Goal: Find specific page/section

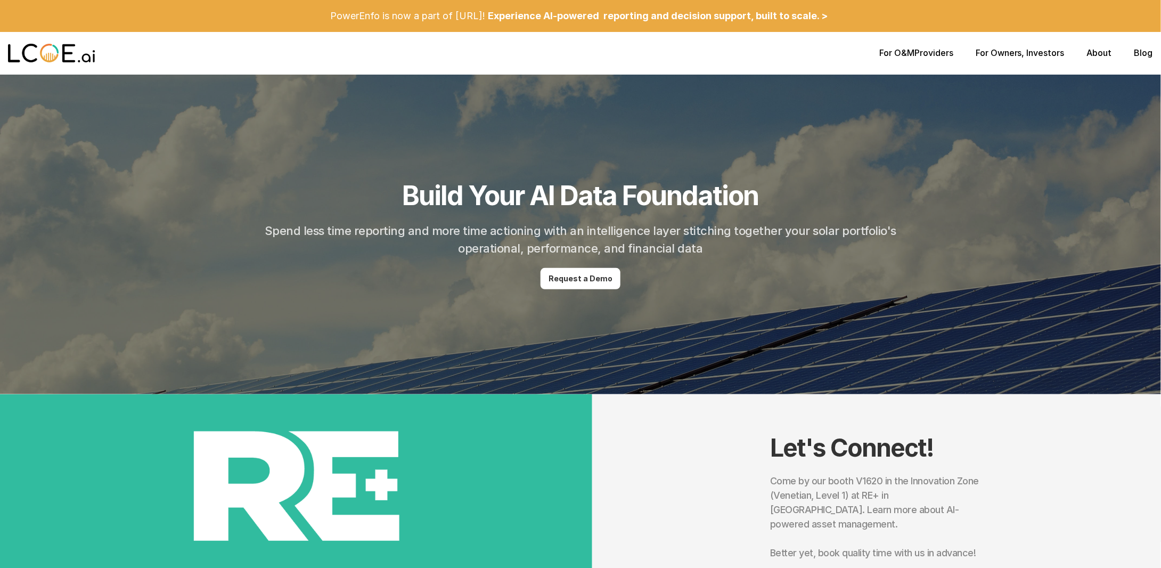
click at [896, 51] on link "For O&M" at bounding box center [897, 52] width 35 height 11
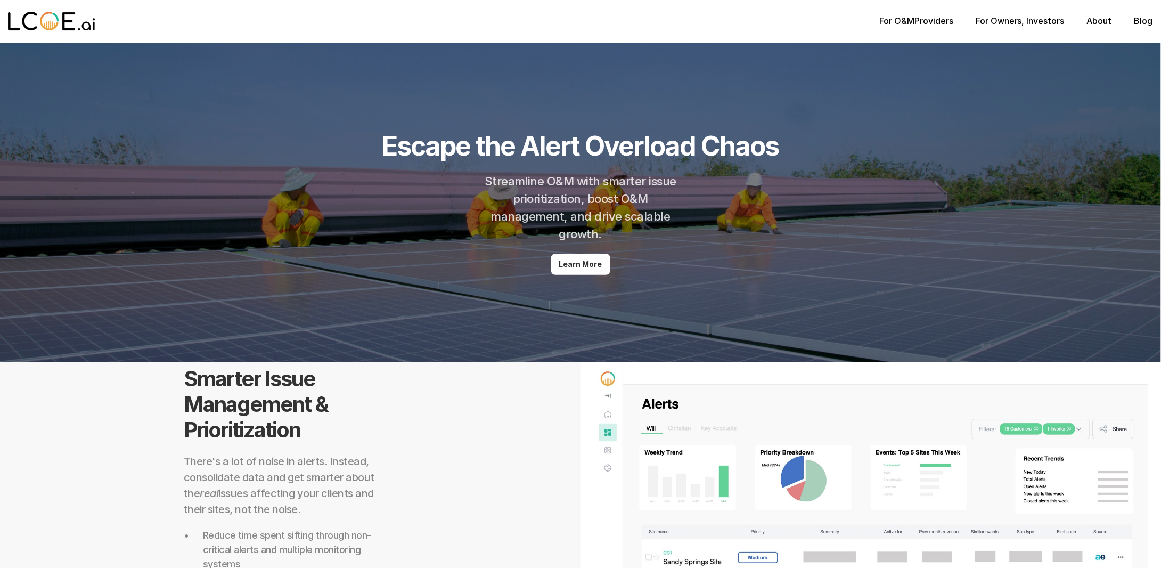
drag, startPoint x: 876, startPoint y: 20, endPoint x: 859, endPoint y: 20, distance: 17.6
click at [830, 17] on div at bounding box center [444, 21] width 872 height 34
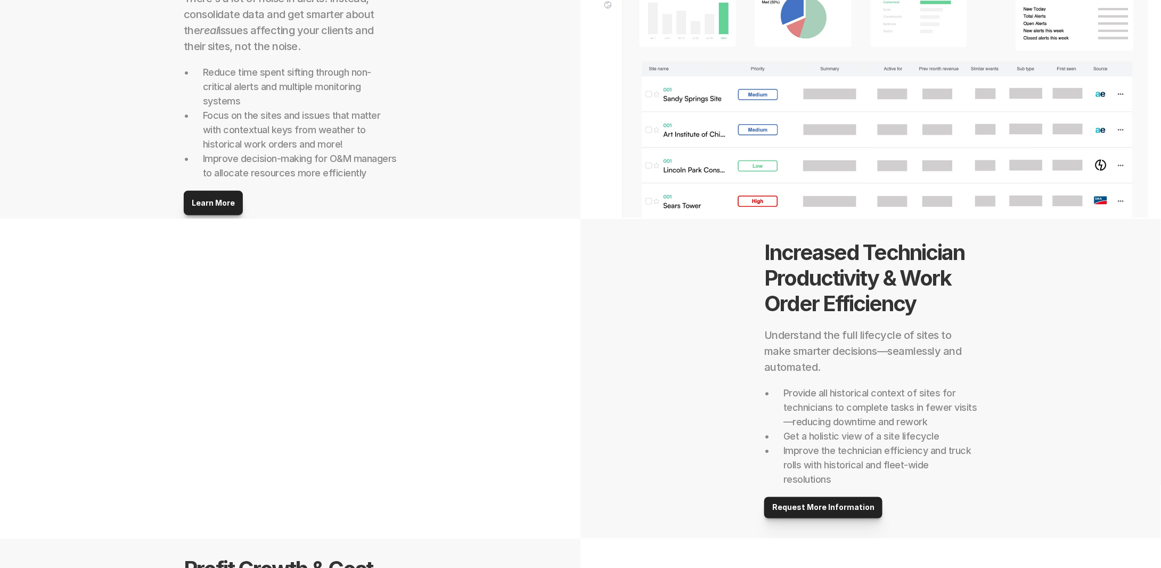
scroll to position [266, 0]
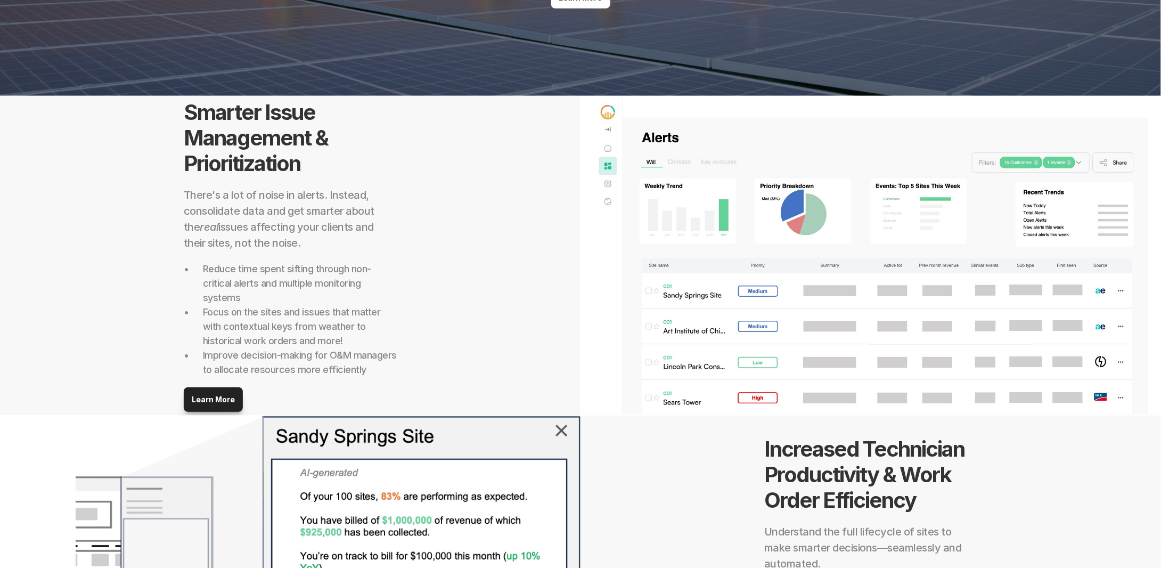
click at [354, 366] on p "Improve decision-making for O&M managers to allocate resources more efficiently" at bounding box center [300, 362] width 194 height 29
click at [353, 367] on p "Improve decision-making for O&M managers to allocate resources more efficiently" at bounding box center [300, 362] width 194 height 29
click at [352, 367] on p "Improve decision-making for O&M managers to allocate resources more efficiently" at bounding box center [300, 362] width 194 height 29
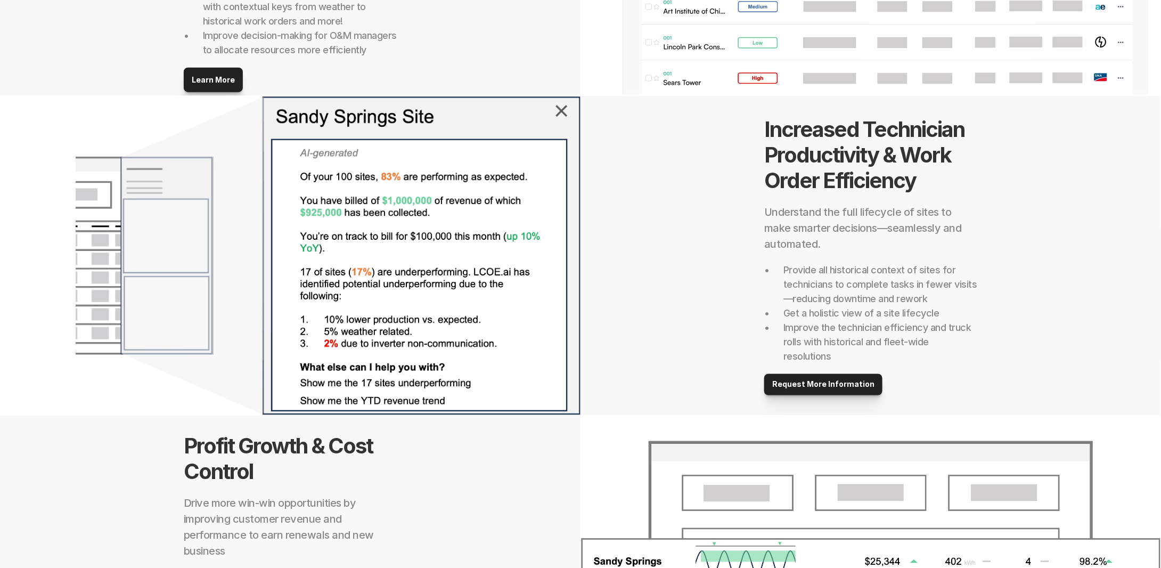
scroll to position [746, 0]
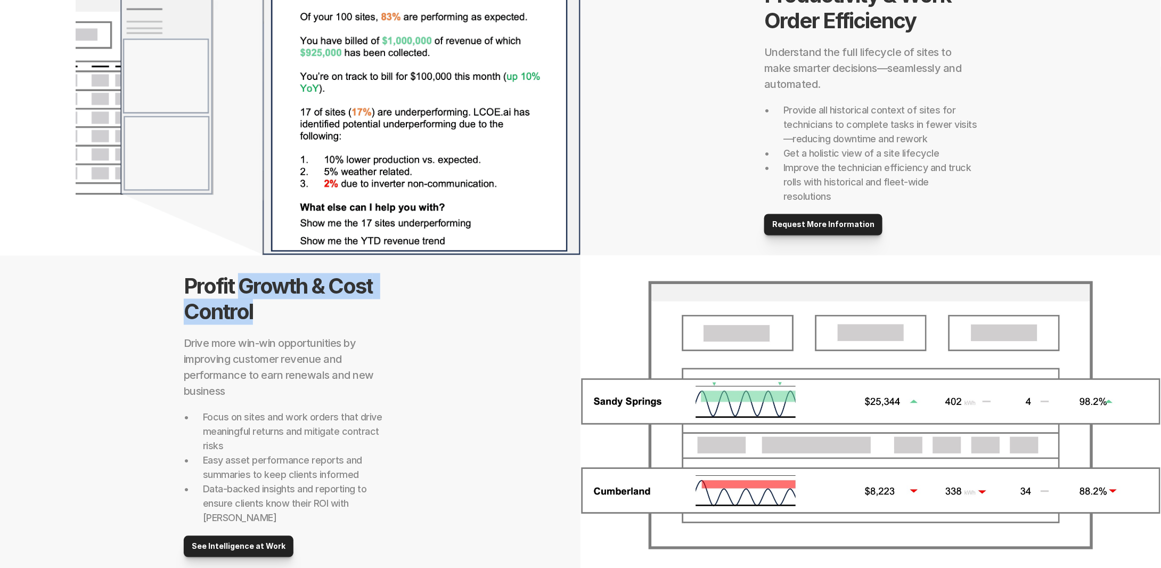
drag, startPoint x: 243, startPoint y: 290, endPoint x: 283, endPoint y: 323, distance: 52.2
click at [283, 323] on h1 "Profit Growth & Cost Control" at bounding box center [290, 299] width 213 height 51
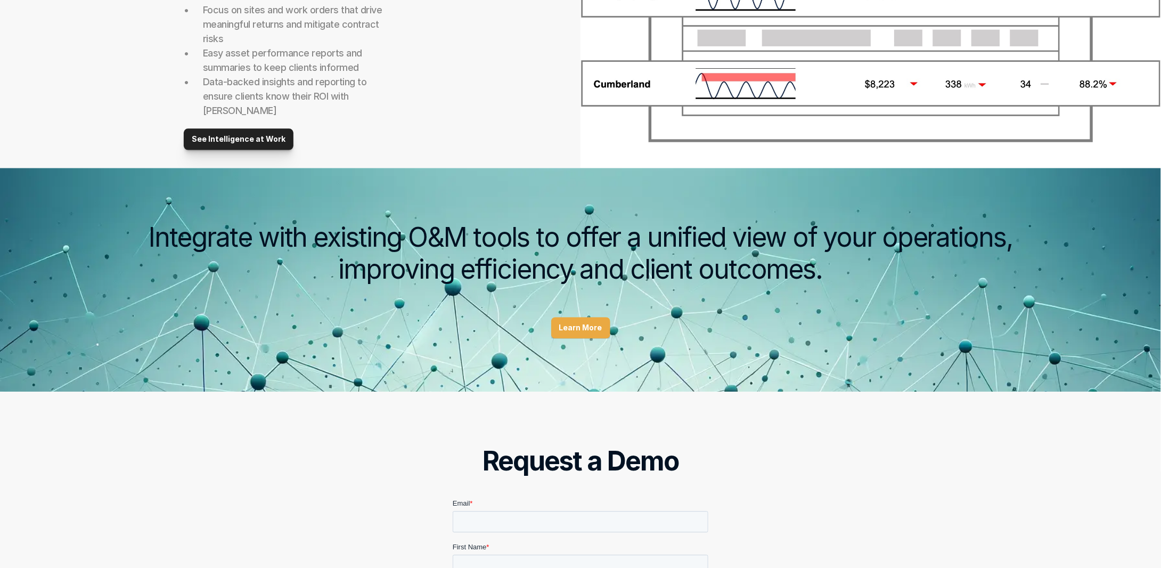
scroll to position [1172, 0]
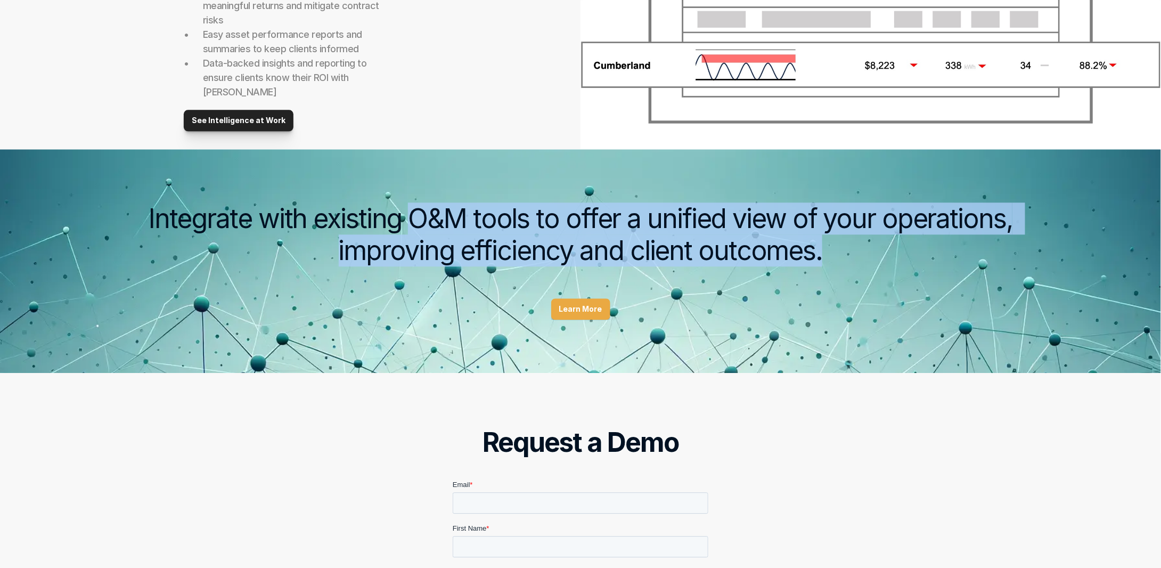
drag, startPoint x: 420, startPoint y: 222, endPoint x: 903, endPoint y: 258, distance: 483.6
click at [903, 258] on h2 "Integrate with existing O&M tools to offer a unified view of your operations, i…" at bounding box center [580, 234] width 895 height 64
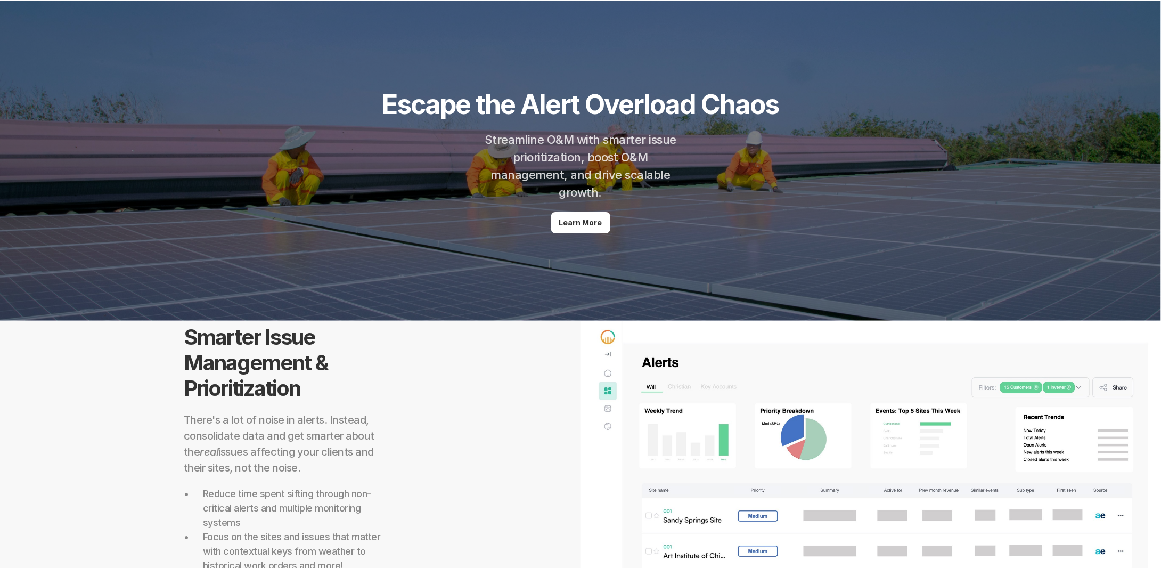
scroll to position [0, 0]
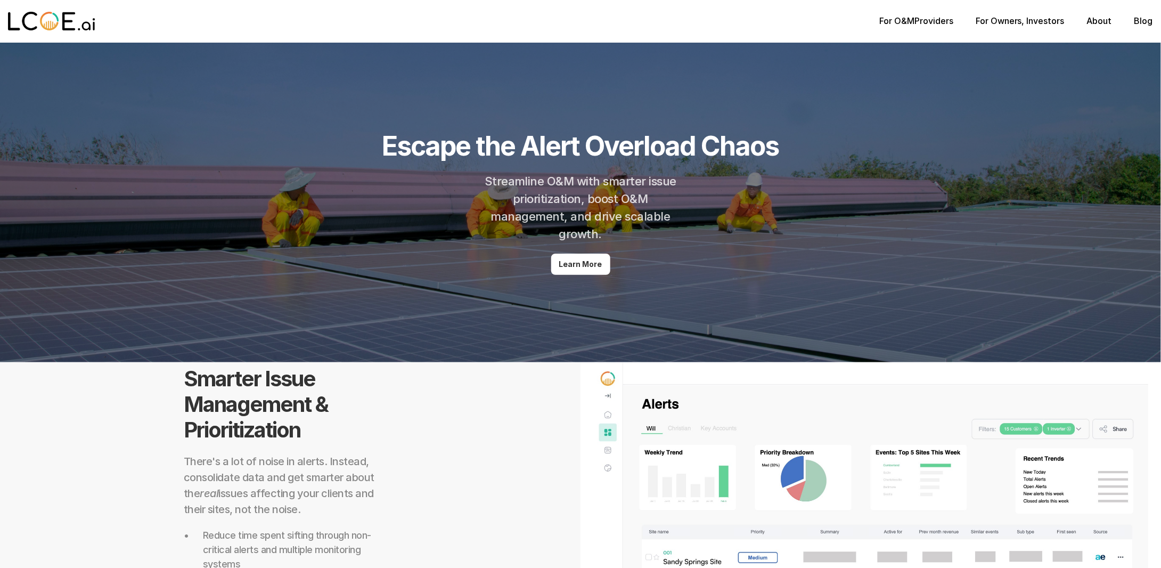
click at [903, 20] on link "For O&M" at bounding box center [897, 20] width 35 height 11
click at [1010, 19] on link "For Owners" at bounding box center [999, 20] width 46 height 11
